Goal: Transaction & Acquisition: Purchase product/service

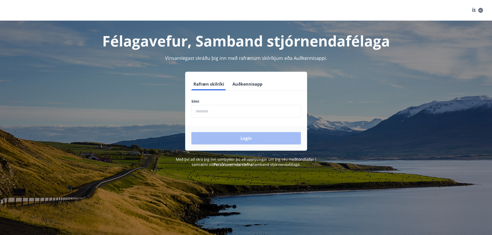
click at [225, 113] on input "phone" at bounding box center [246, 111] width 110 height 13
type input "********"
click at [227, 144] on button "Login" at bounding box center [246, 138] width 110 height 12
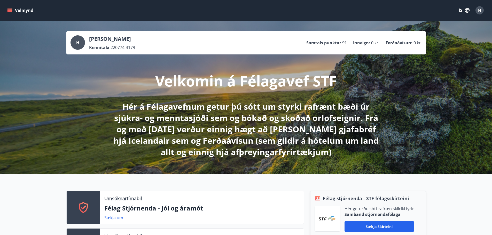
click at [11, 11] on icon "menu" at bounding box center [9, 10] width 5 height 5
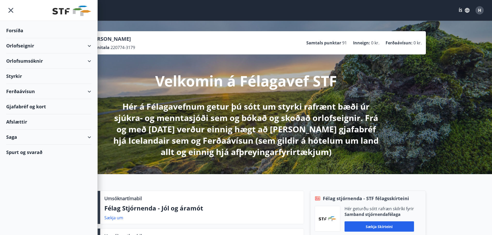
click at [90, 92] on div "Ferðaávísun" at bounding box center [48, 91] width 85 height 15
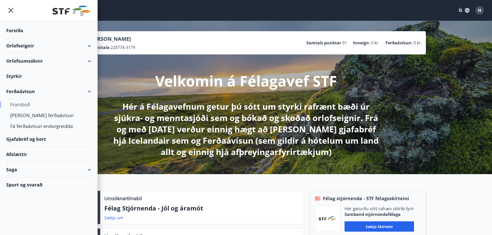
click at [26, 100] on div "Framboð" at bounding box center [48, 104] width 77 height 11
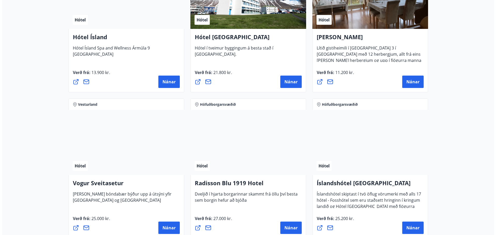
scroll to position [904, 0]
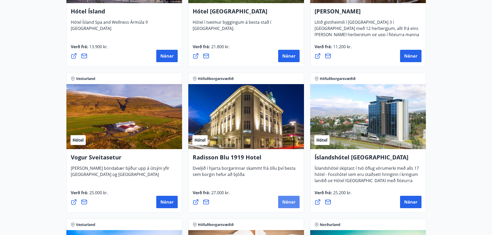
click at [288, 203] on span "Nánar" at bounding box center [288, 202] width 13 height 6
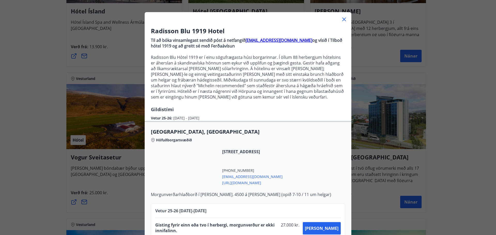
scroll to position [38, 0]
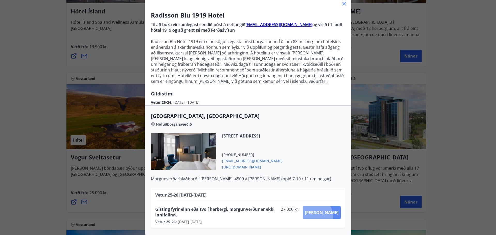
click at [331, 213] on button "[PERSON_NAME]" at bounding box center [322, 213] width 38 height 12
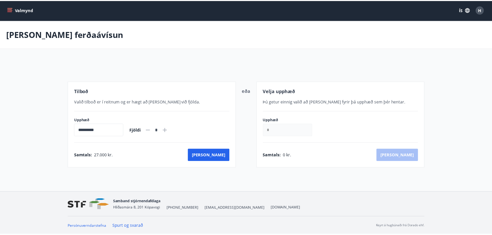
scroll to position [1, 0]
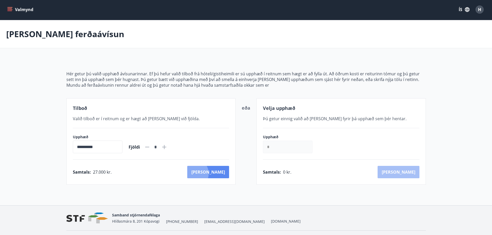
click at [216, 174] on button "[PERSON_NAME]" at bounding box center [208, 172] width 42 height 12
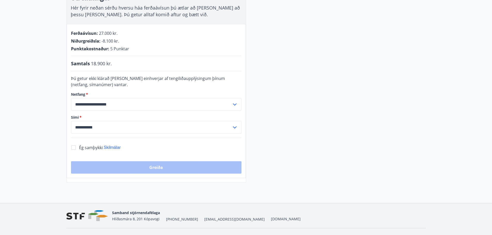
scroll to position [104, 0]
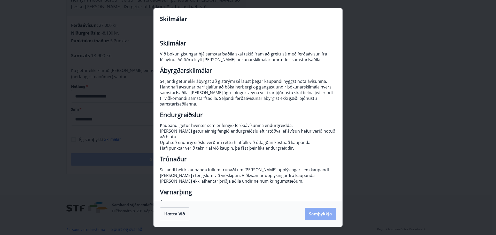
click at [325, 212] on button "Samþykkja" at bounding box center [320, 214] width 31 height 12
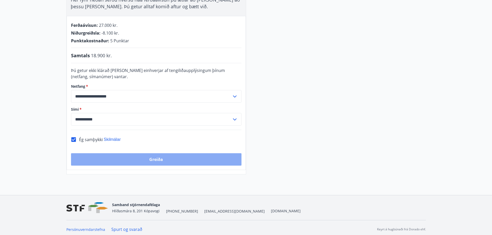
click at [169, 164] on button "Greiða" at bounding box center [156, 159] width 170 height 12
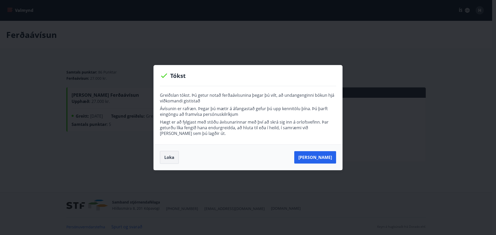
click at [169, 154] on button "Loka" at bounding box center [169, 157] width 19 height 13
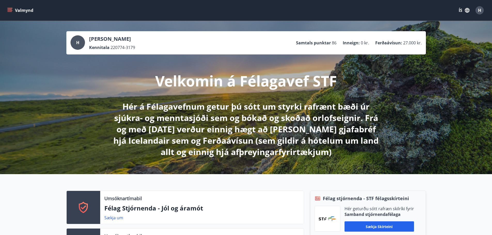
click at [8, 7] on button "Valmynd" at bounding box center [20, 10] width 29 height 9
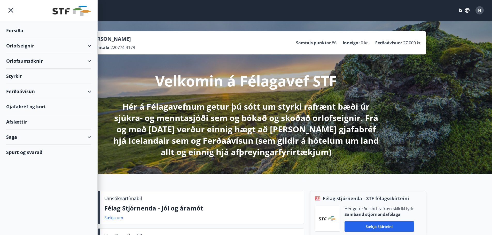
click at [90, 94] on div "Ferðaávísun" at bounding box center [48, 91] width 85 height 15
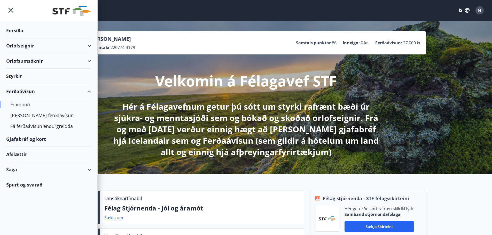
click at [15, 102] on div "Framboð" at bounding box center [48, 104] width 77 height 11
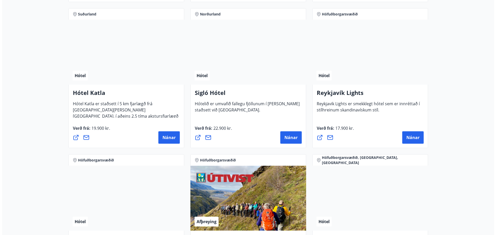
scroll to position [413, 0]
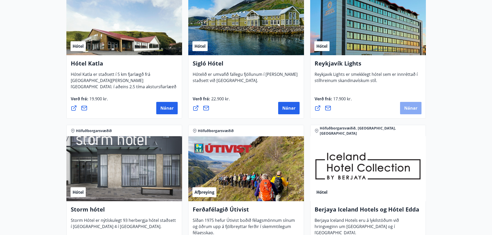
click at [411, 111] on span "Nánar" at bounding box center [410, 108] width 13 height 6
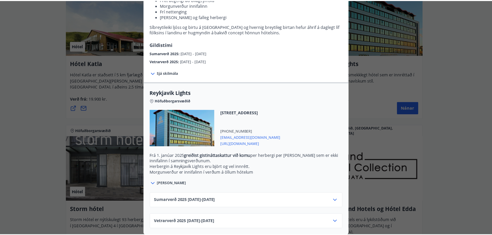
scroll to position [0, 0]
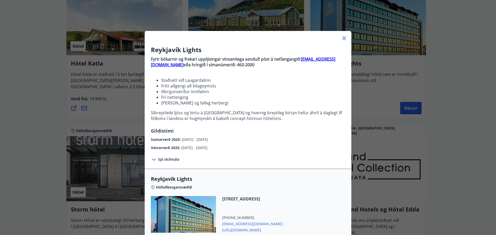
click at [341, 38] on icon at bounding box center [344, 38] width 6 height 6
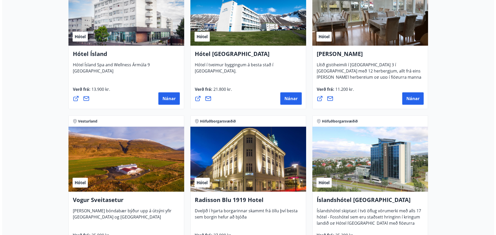
scroll to position [878, 0]
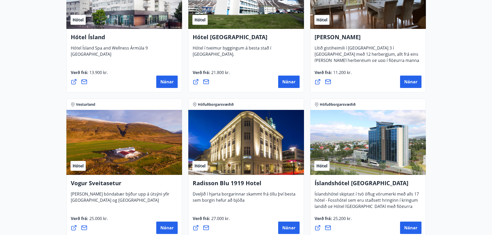
click at [252, 146] on div "Hótel" at bounding box center [246, 142] width 116 height 65
click at [289, 231] on span "Nánar" at bounding box center [288, 228] width 13 height 6
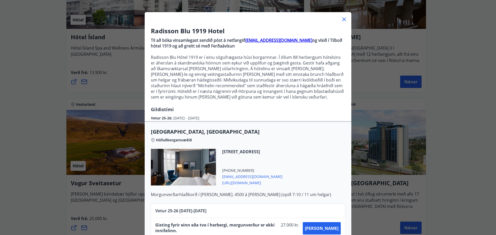
scroll to position [38, 0]
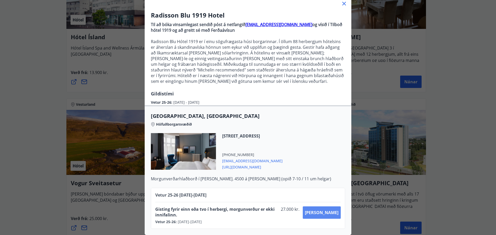
click at [333, 210] on span "[PERSON_NAME]" at bounding box center [322, 213] width 34 height 6
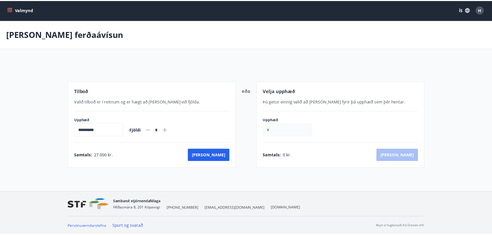
scroll to position [1, 0]
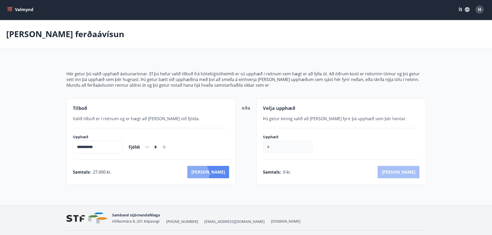
click at [219, 174] on button "[PERSON_NAME]" at bounding box center [208, 172] width 42 height 12
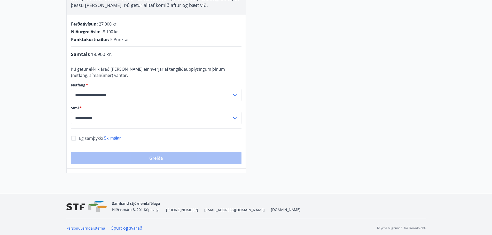
scroll to position [107, 0]
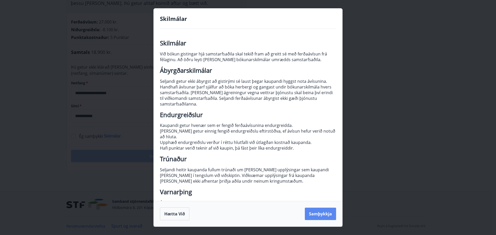
click at [329, 217] on button "Samþykkja" at bounding box center [320, 214] width 31 height 12
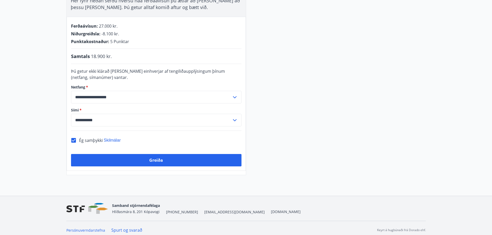
scroll to position [0, 0]
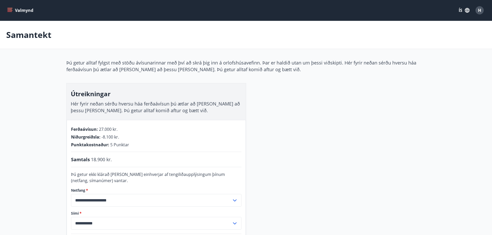
scroll to position [1, 0]
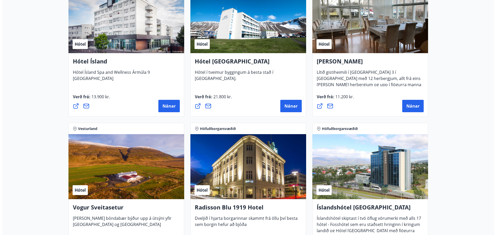
scroll to position [931, 0]
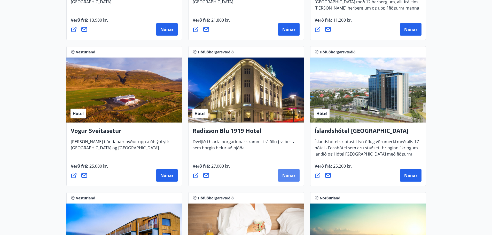
click at [287, 178] on span "Nánar" at bounding box center [288, 176] width 13 height 6
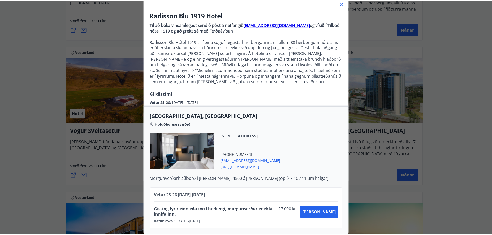
scroll to position [0, 0]
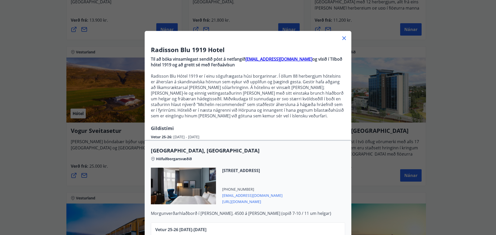
click at [3, 152] on div "Radisson Blu 1919 Hotel Til að bóka vinsamlegast sendið póst á netfangið [EMAIL…" at bounding box center [248, 117] width 496 height 235
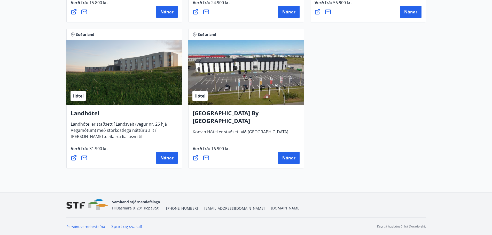
scroll to position [1387, 0]
